Goal: Transaction & Acquisition: Purchase product/service

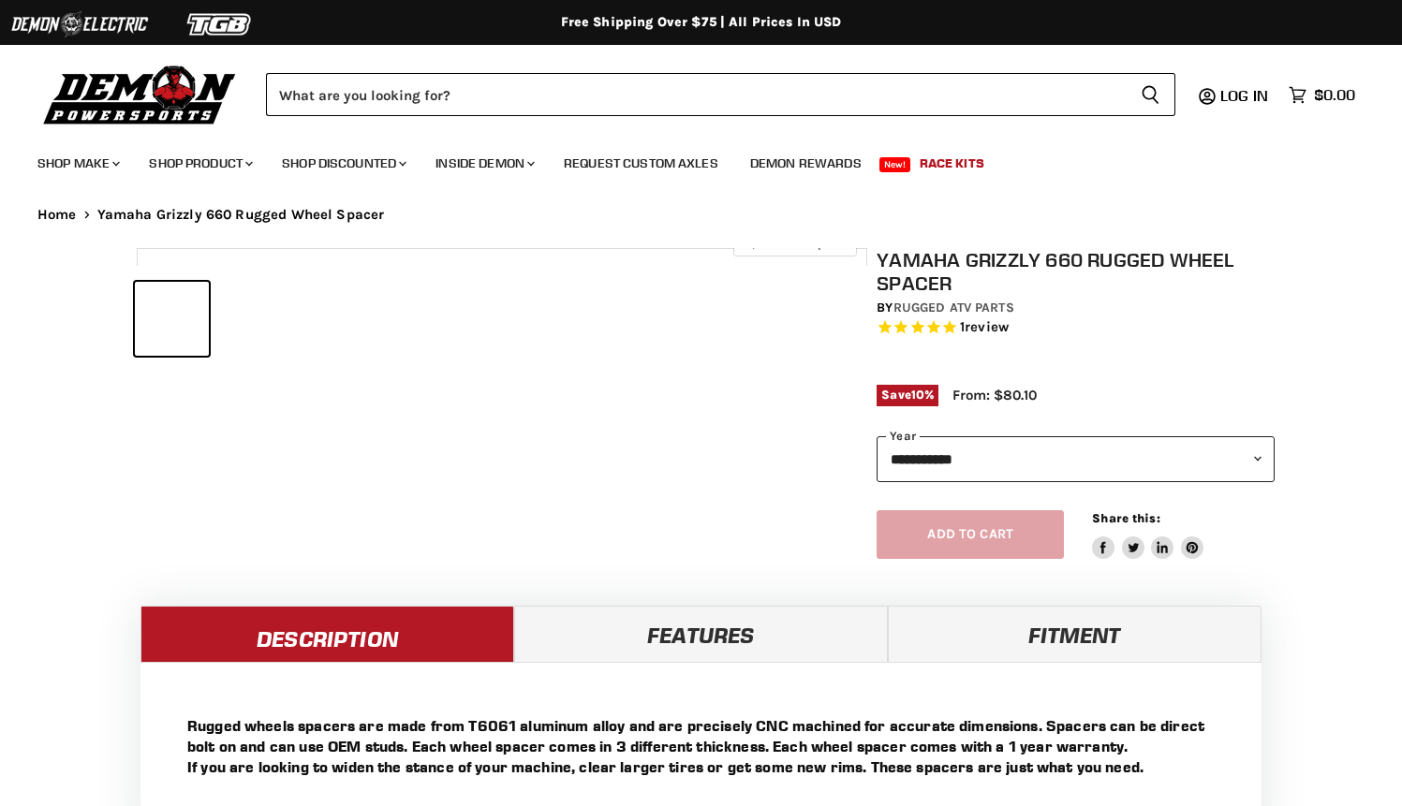
select select "******"
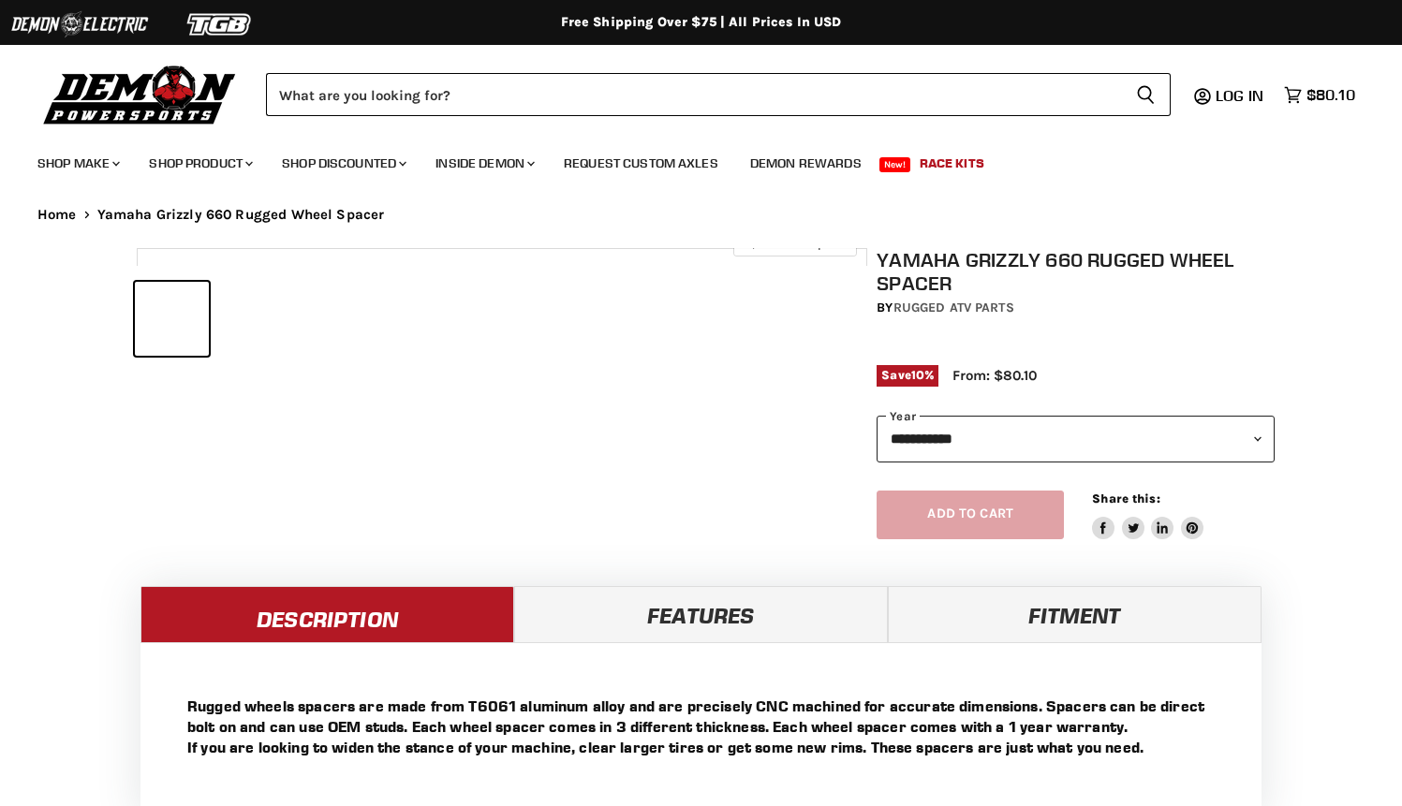
select select "******"
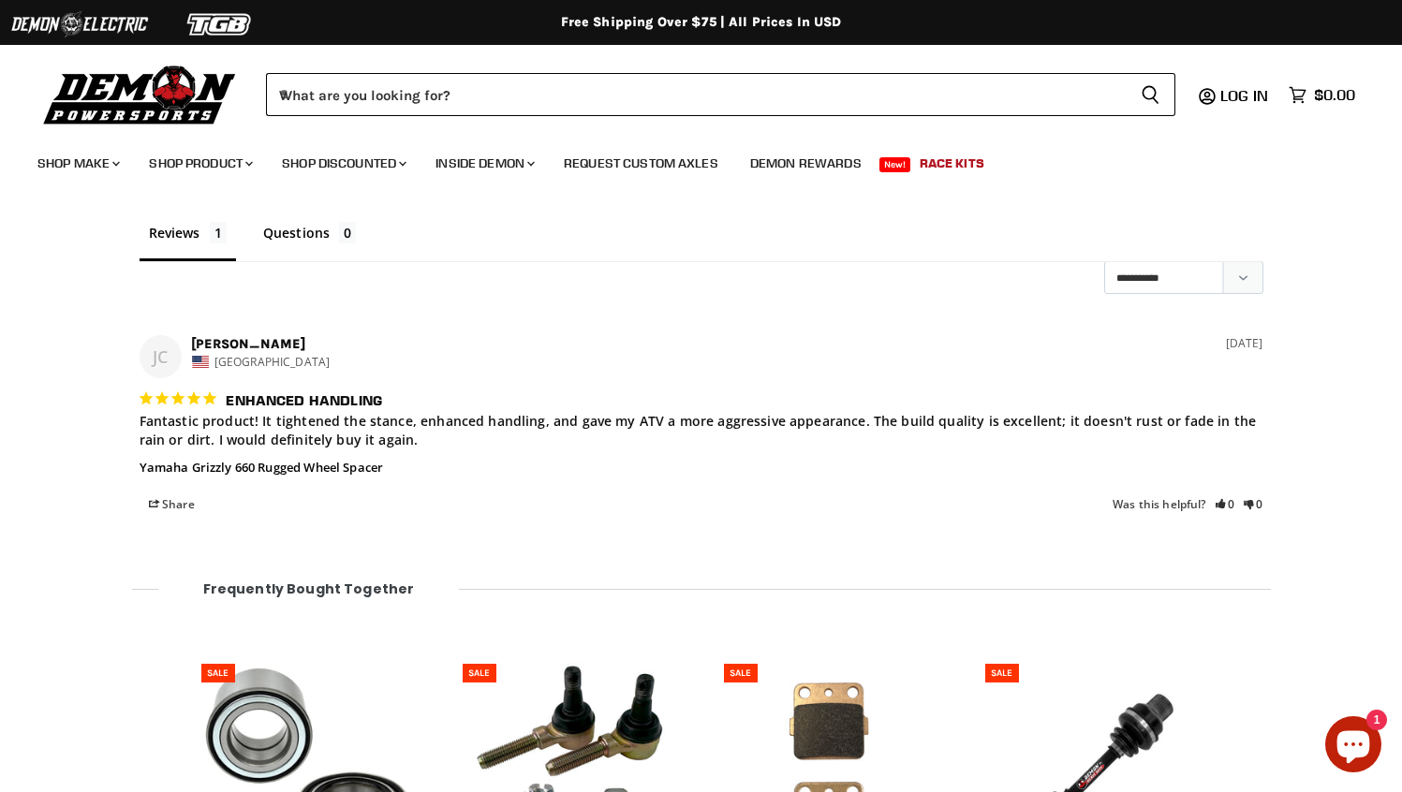
scroll to position [1576, 0]
